Goal: Communication & Community: Answer question/provide support

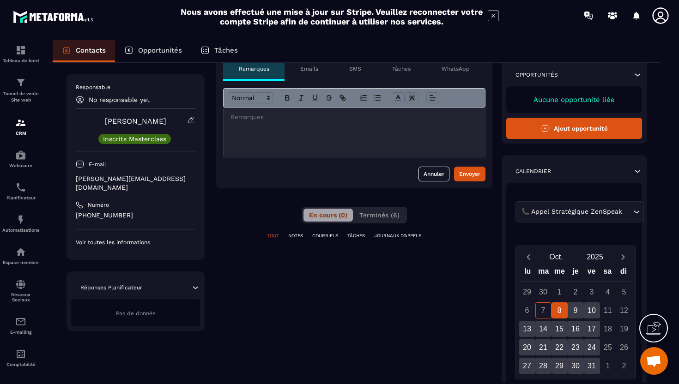
scroll to position [51, 0]
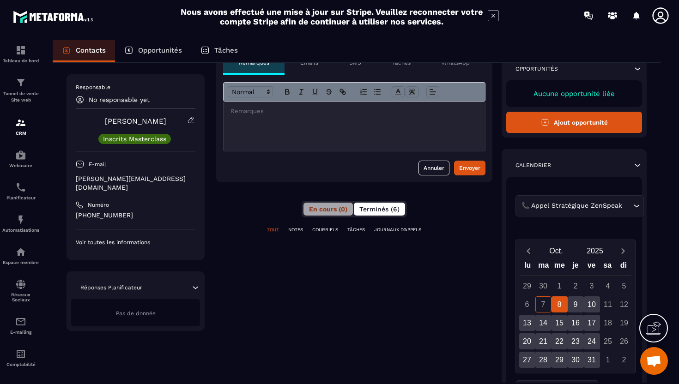
click at [391, 204] on button "Terminés (6)" at bounding box center [379, 209] width 51 height 13
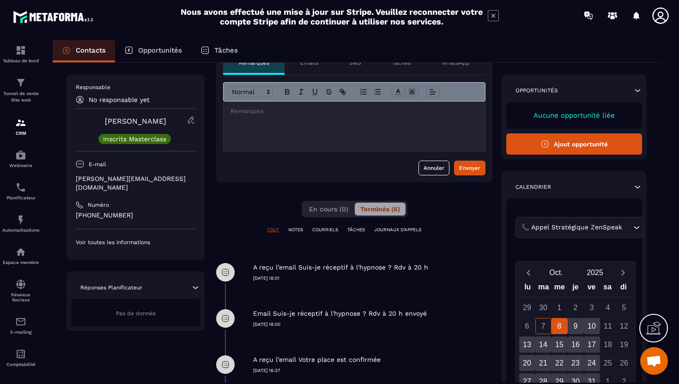
click at [114, 180] on p "[PERSON_NAME][EMAIL_ADDRESS][DOMAIN_NAME]" at bounding box center [136, 183] width 120 height 18
copy div "[PERSON_NAME][EMAIL_ADDRESS][DOMAIN_NAME]"
click at [259, 129] on div at bounding box center [353, 126] width 261 height 49
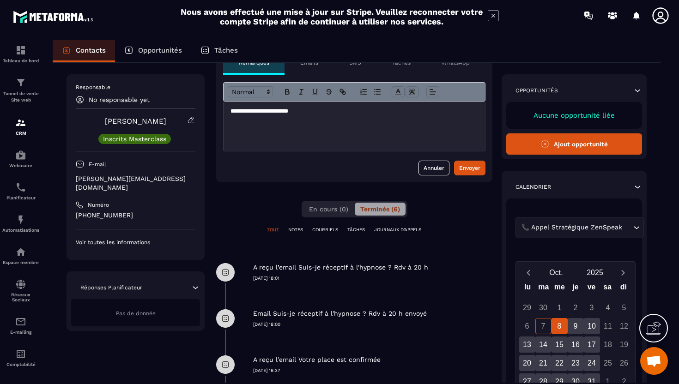
click at [267, 114] on p "**********" at bounding box center [353, 111] width 247 height 8
click at [464, 164] on div "Envoyer" at bounding box center [469, 167] width 21 height 9
